Goal: Task Accomplishment & Management: Use online tool/utility

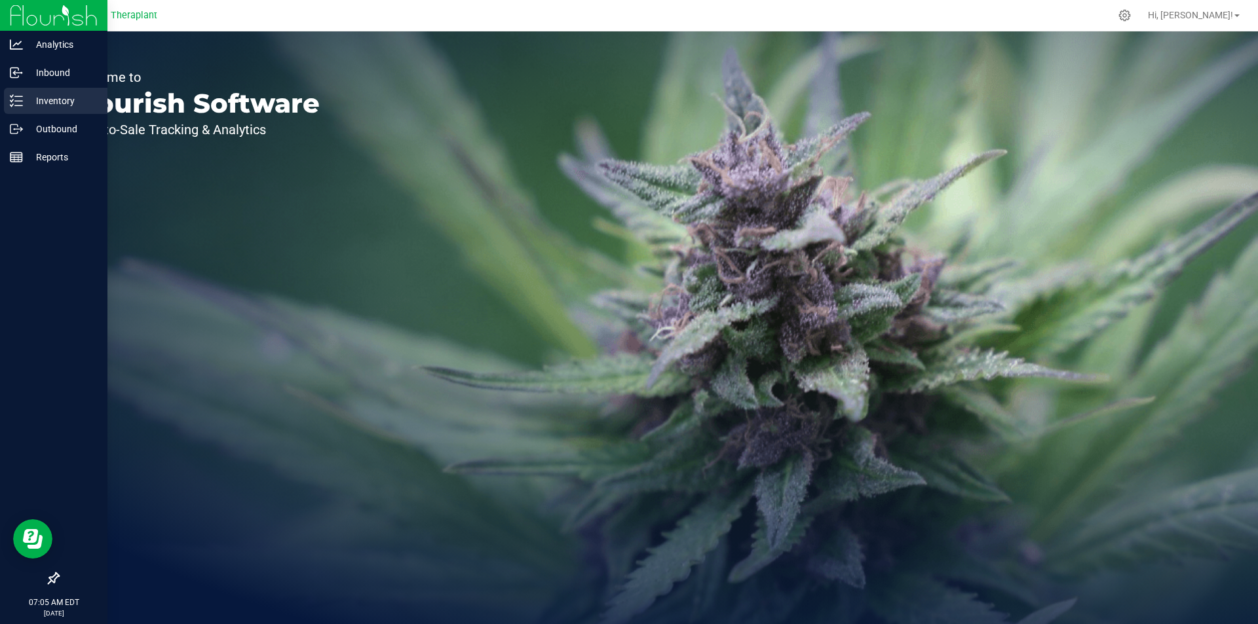
click at [62, 104] on p "Inventory" at bounding box center [62, 101] width 79 height 16
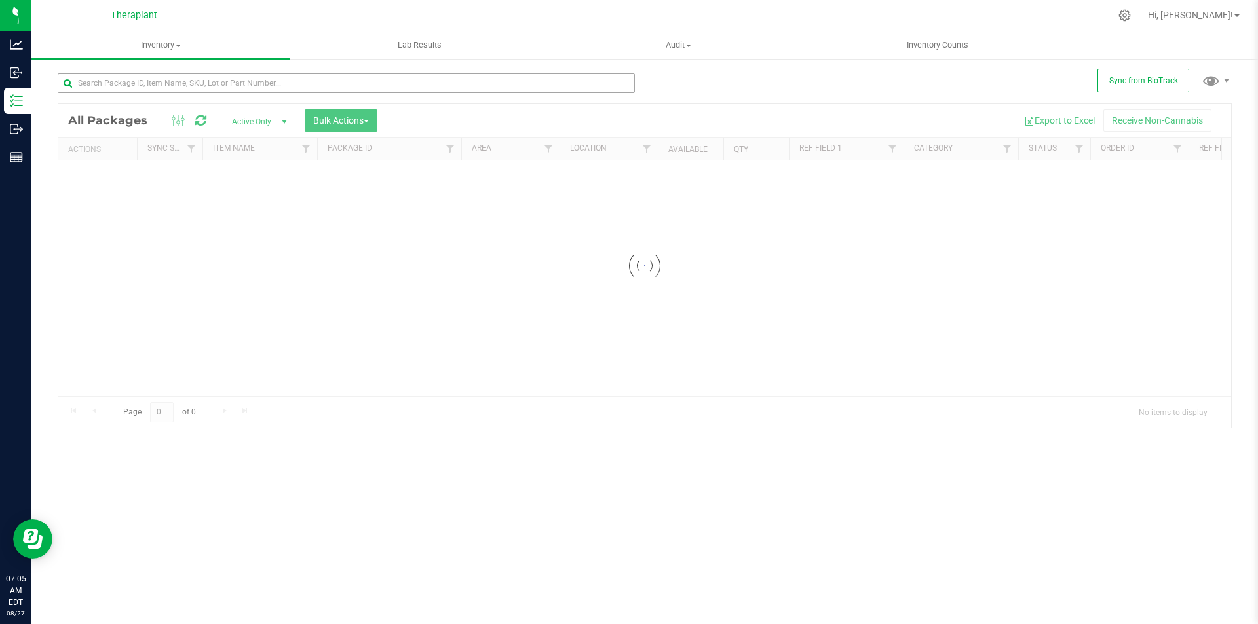
click at [216, 93] on div at bounding box center [346, 88] width 577 height 30
click at [215, 87] on input "text" at bounding box center [346, 83] width 577 height 20
type input "41221"
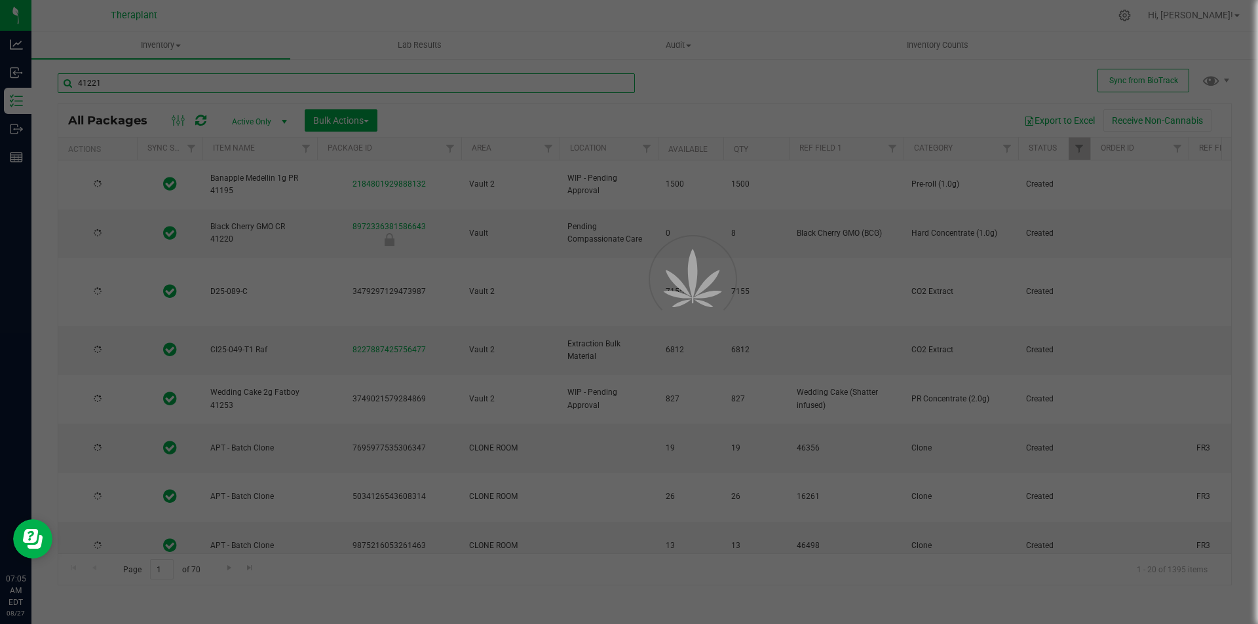
type input "[DATE]"
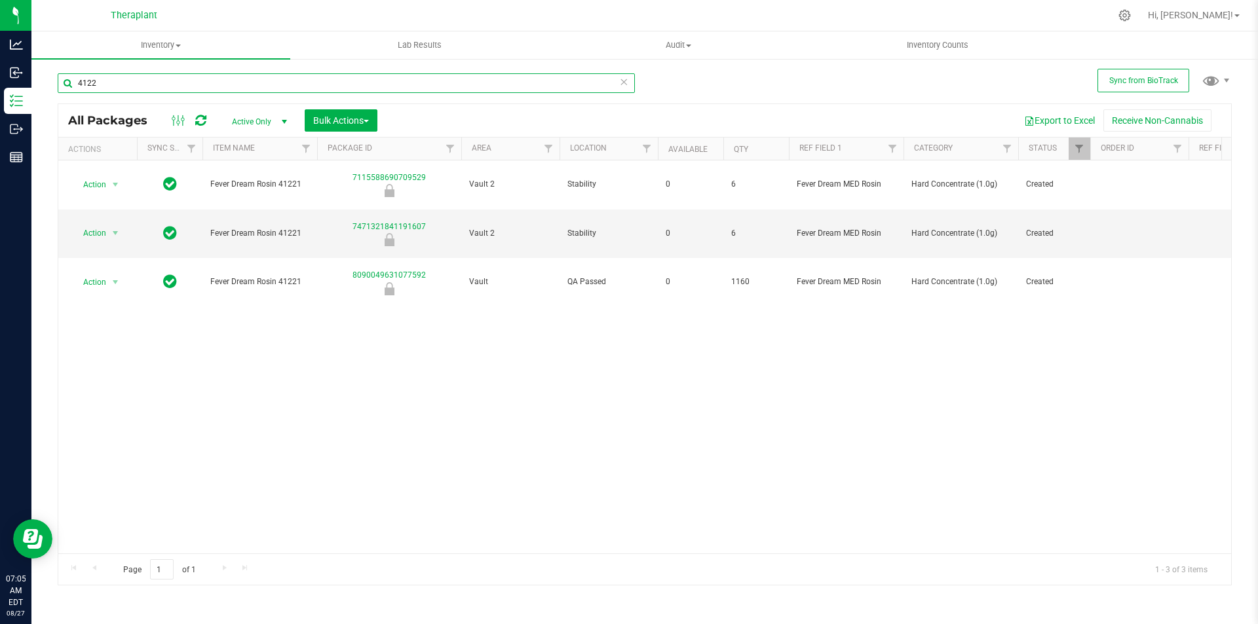
type input "41220"
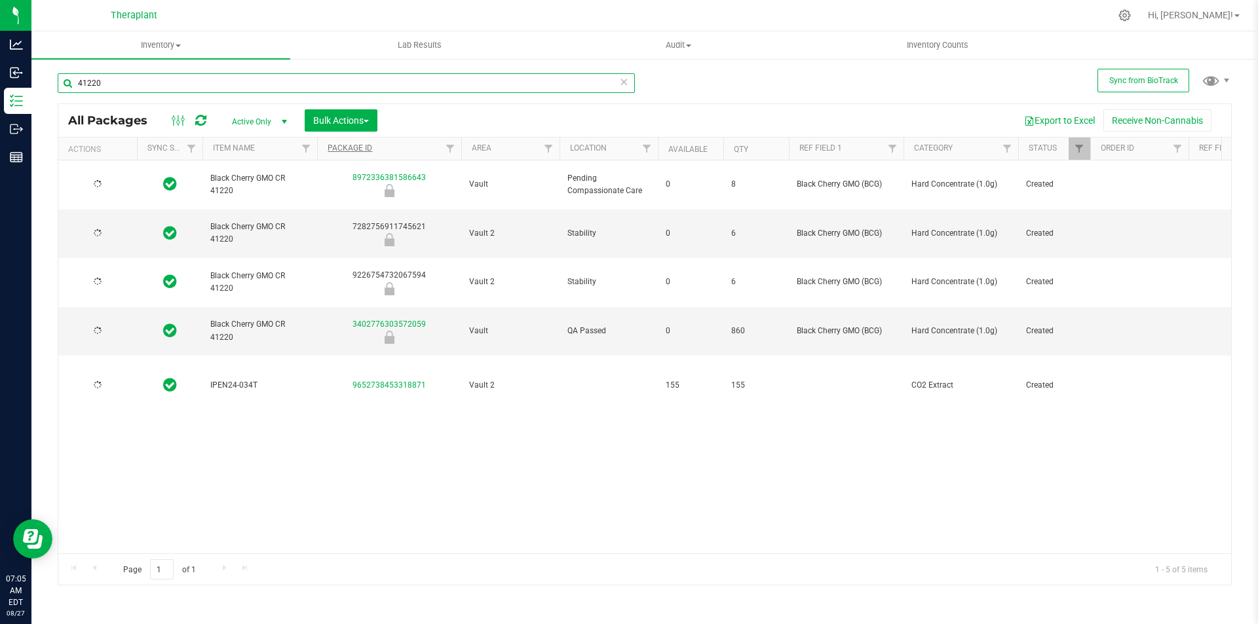
type input "[DATE]"
type input "41220"
click at [625, 77] on icon at bounding box center [623, 81] width 9 height 16
